Goal: Transaction & Acquisition: Download file/media

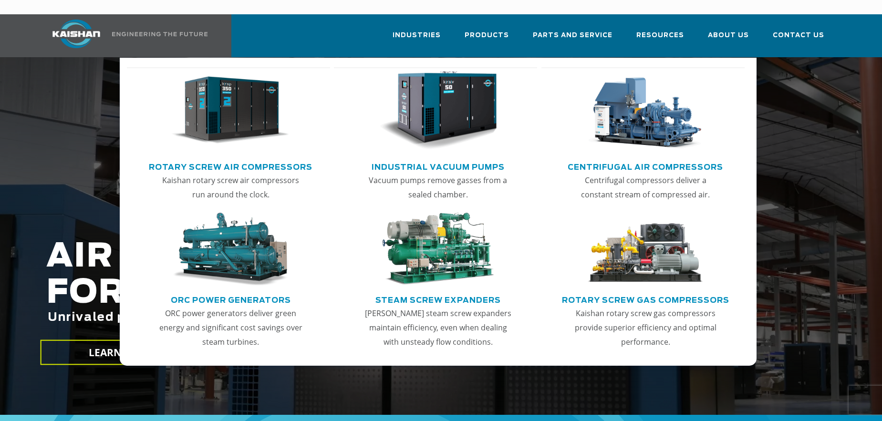
click at [227, 101] on img "Main menu" at bounding box center [230, 110] width 117 height 79
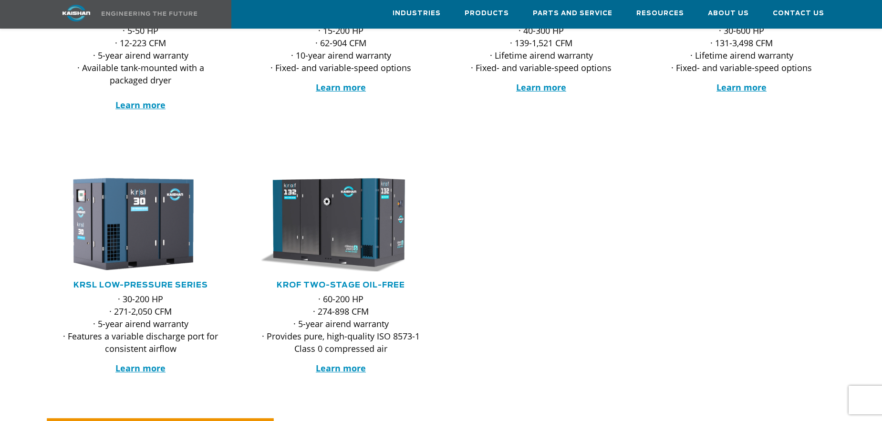
scroll to position [334, 0]
click at [358, 281] on link "KROF TWO-STAGE OIL-FREE" at bounding box center [341, 285] width 128 height 8
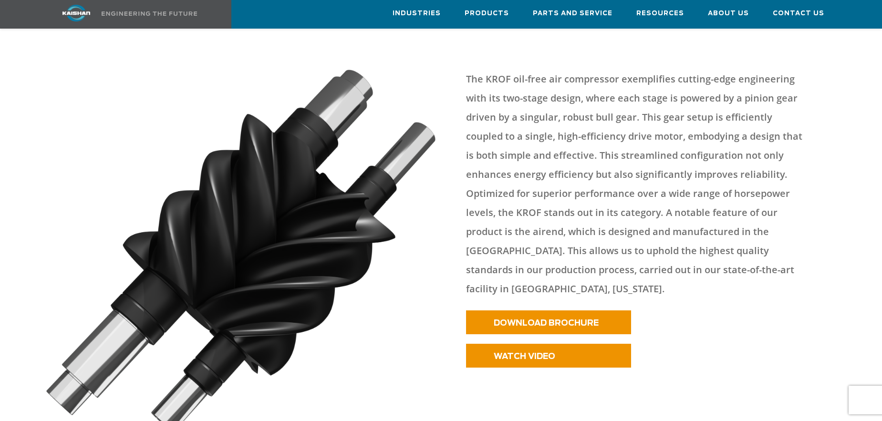
scroll to position [477, 0]
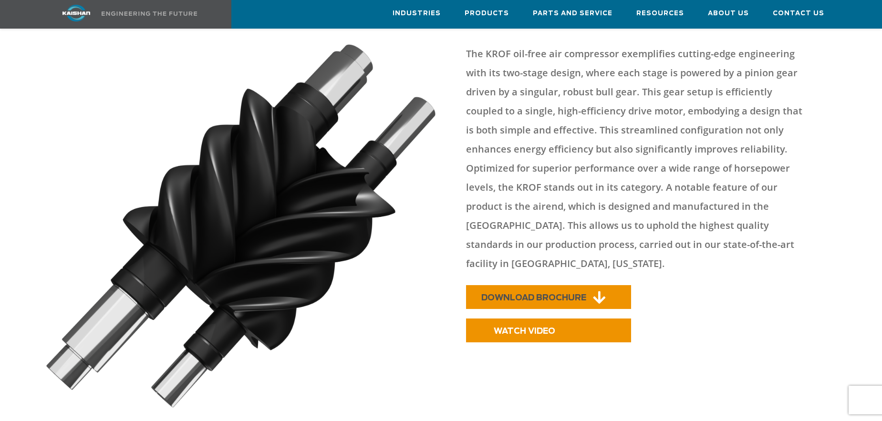
click at [564, 294] on span "DOWNLOAD BROCHURE" at bounding box center [533, 298] width 105 height 8
